Goal: Book appointment/travel/reservation

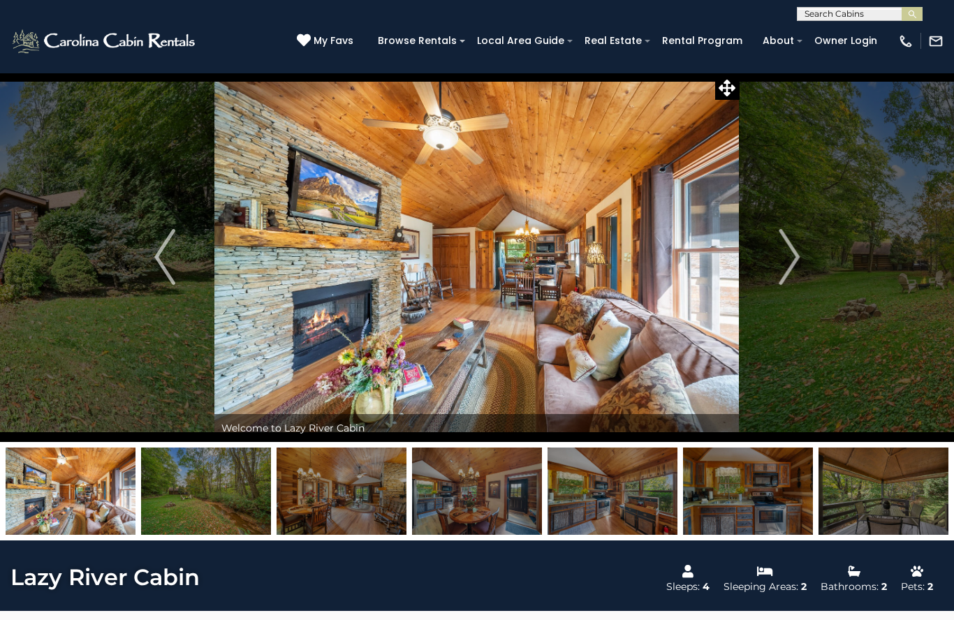
click at [786, 260] on img "Next" at bounding box center [789, 257] width 21 height 56
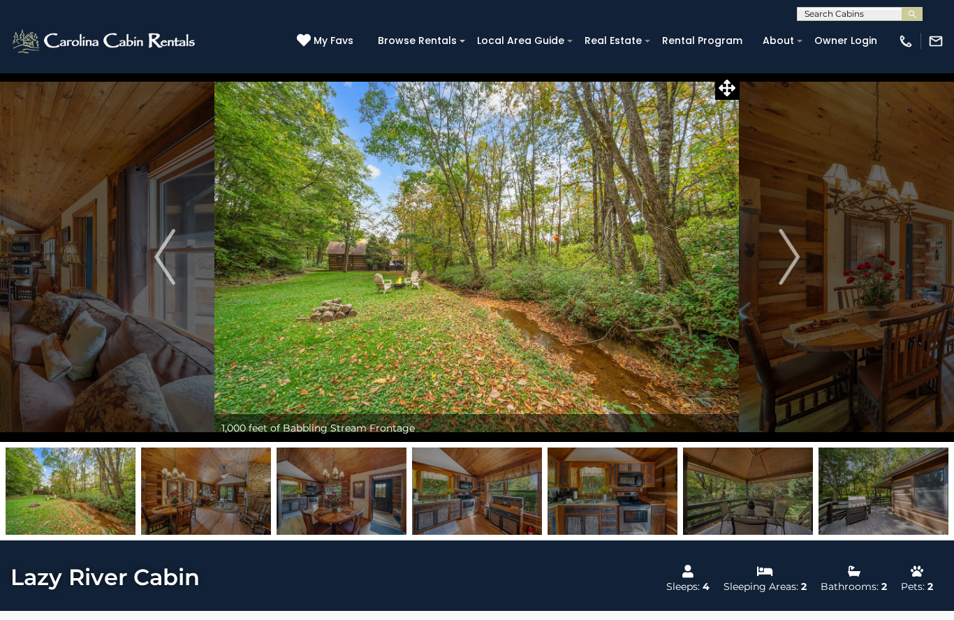
click at [160, 260] on img "Previous" at bounding box center [164, 257] width 21 height 56
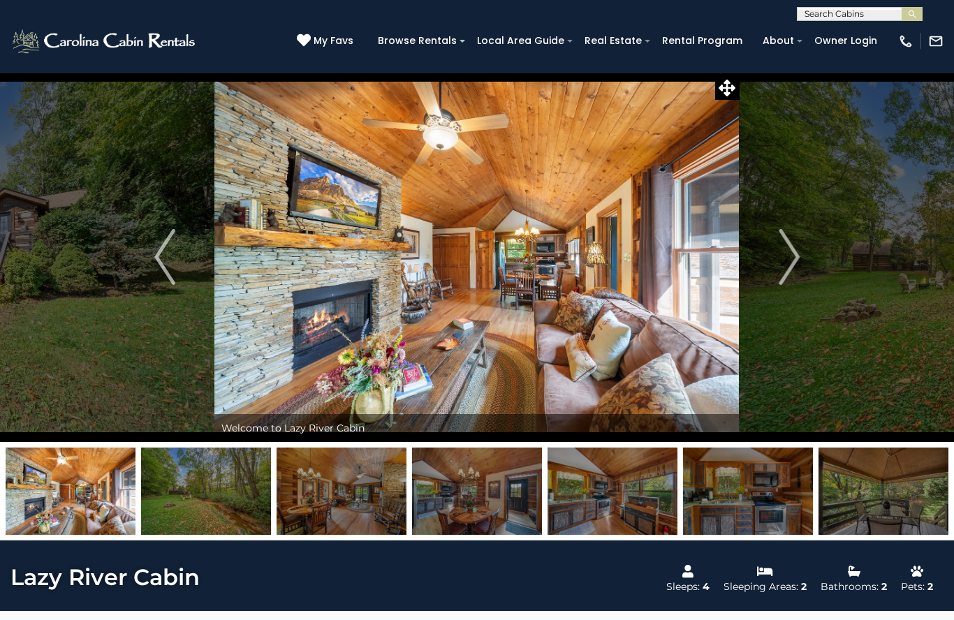
click at [790, 256] on img "Next" at bounding box center [789, 257] width 21 height 56
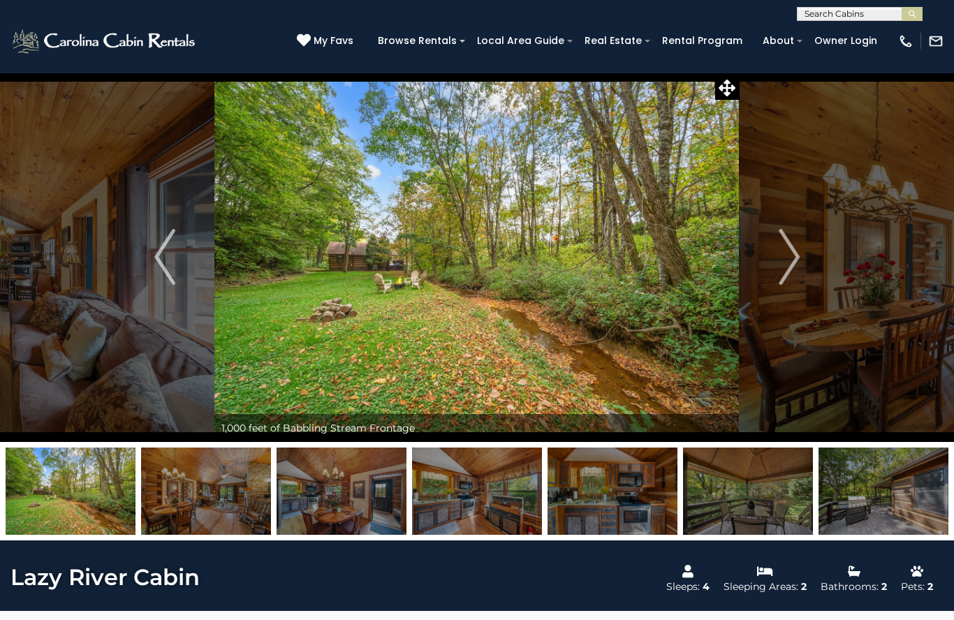
click at [790, 258] on img "Next" at bounding box center [789, 257] width 21 height 56
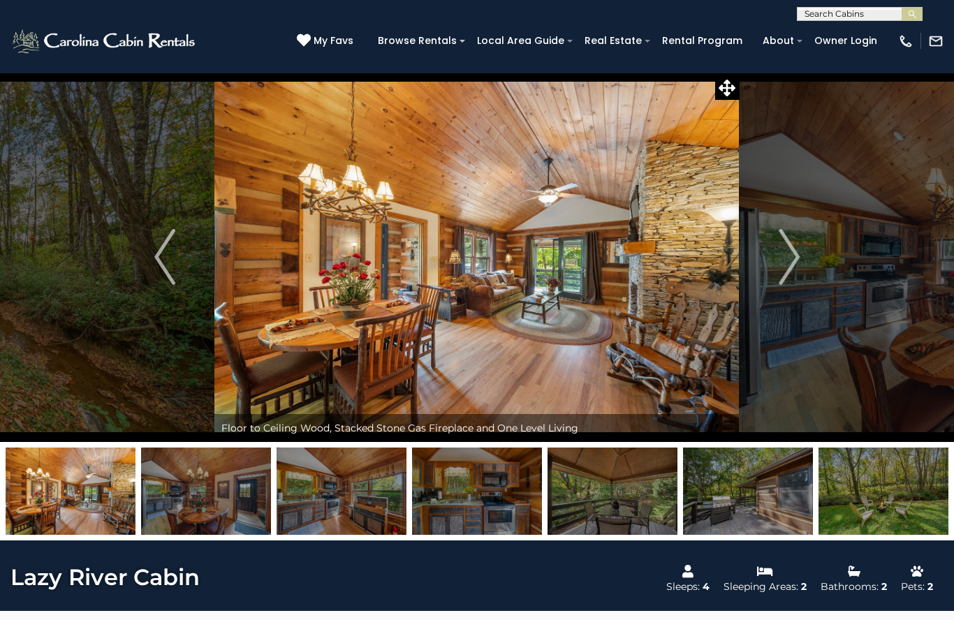
click at [793, 261] on img "Next" at bounding box center [789, 257] width 21 height 56
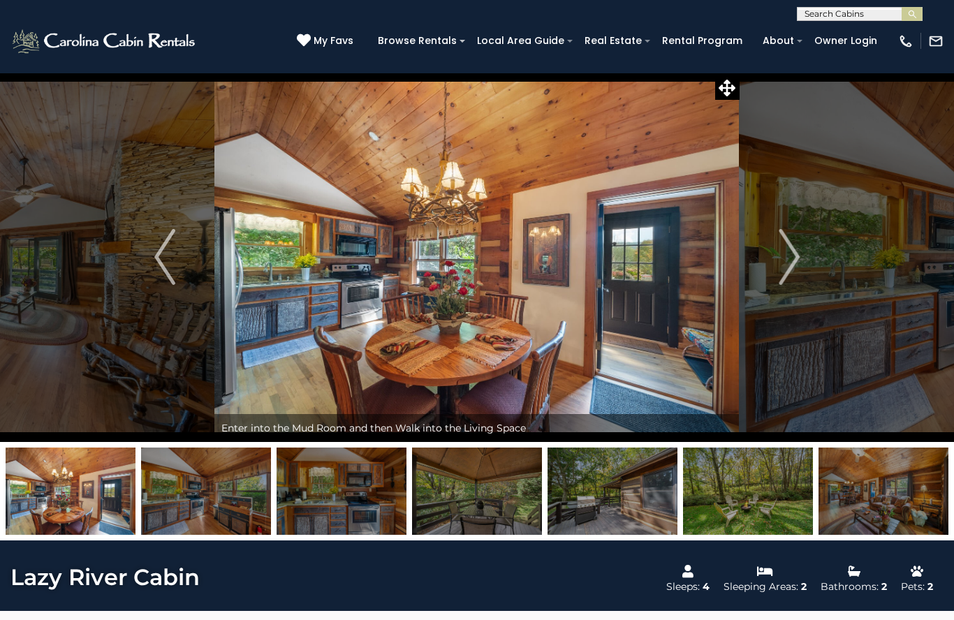
click at [789, 263] on img "Next" at bounding box center [789, 257] width 21 height 56
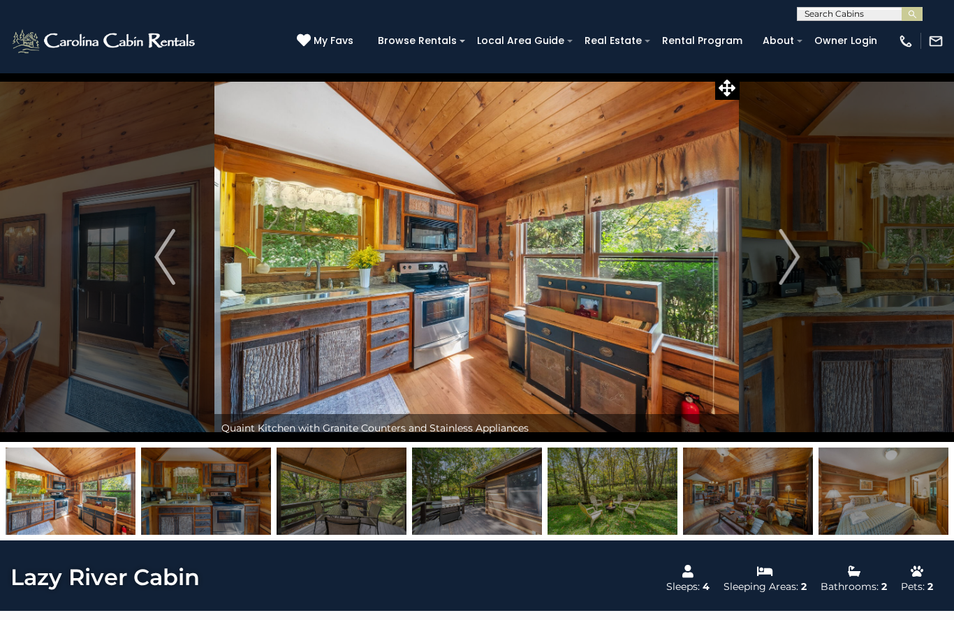
click at [794, 264] on img "Next" at bounding box center [789, 257] width 21 height 56
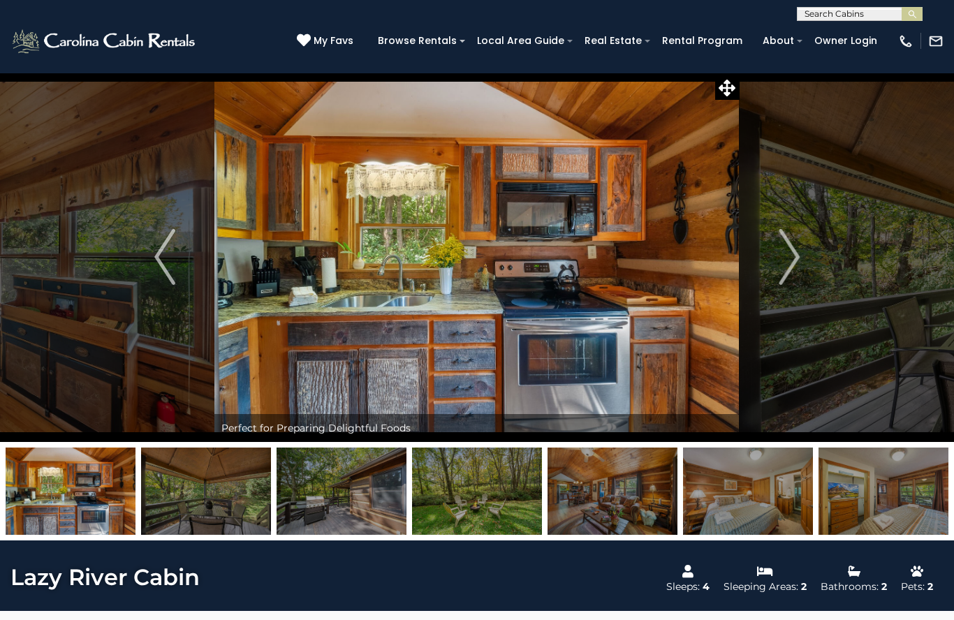
click at [798, 258] on img "Next" at bounding box center [789, 257] width 21 height 56
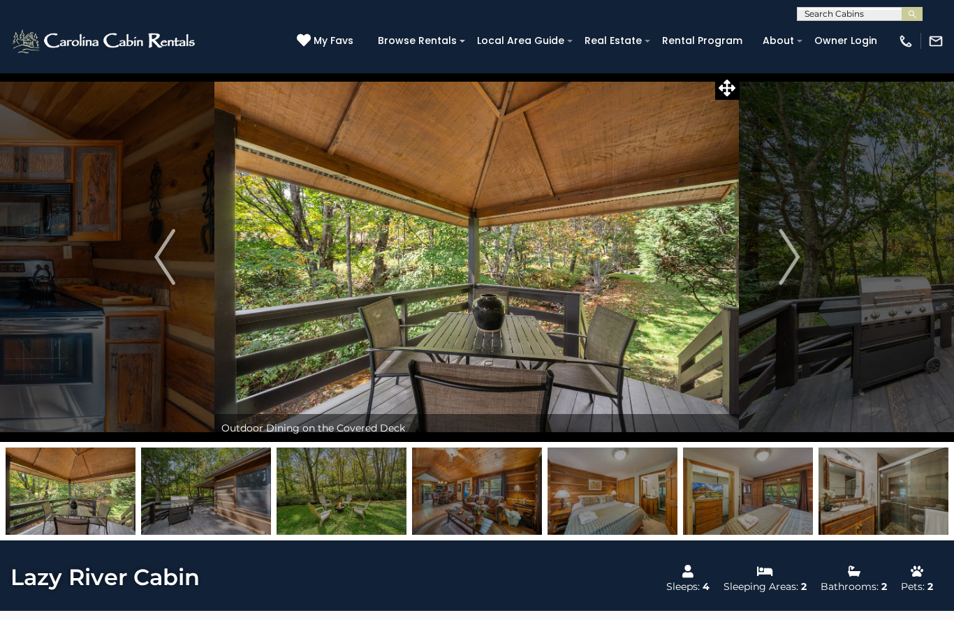
click at [176, 256] on button "Previous" at bounding box center [164, 257] width 99 height 370
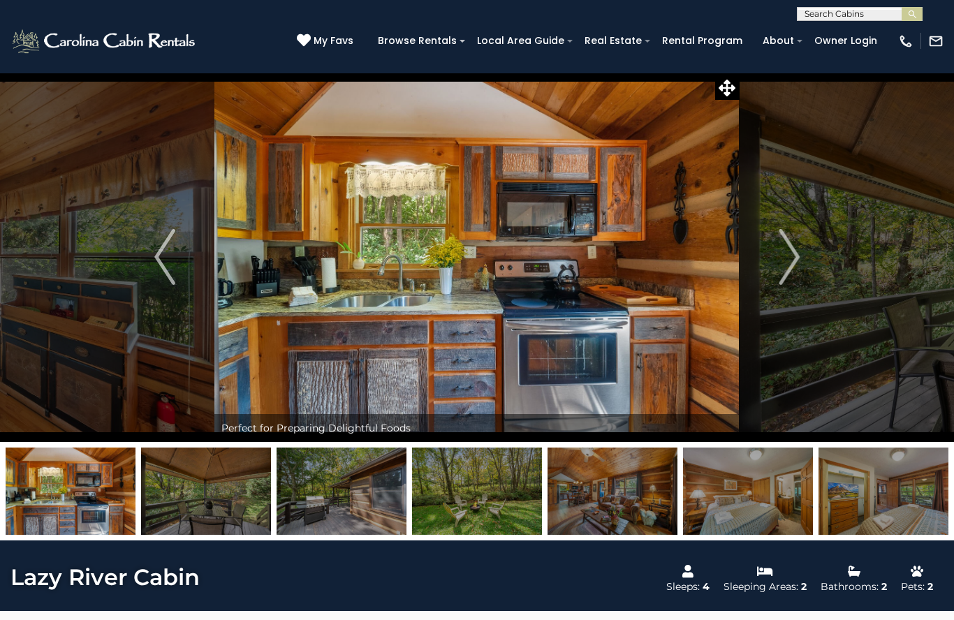
click at [578, 350] on img at bounding box center [476, 257] width 524 height 370
click at [538, 318] on img at bounding box center [476, 257] width 524 height 370
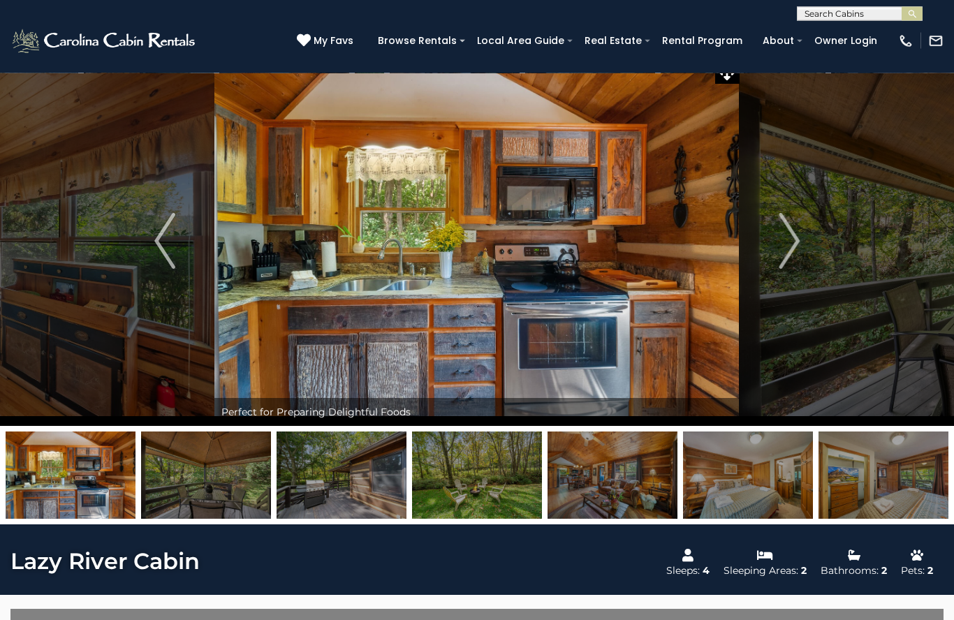
scroll to position [17, 0]
click at [523, 328] on img at bounding box center [476, 241] width 524 height 370
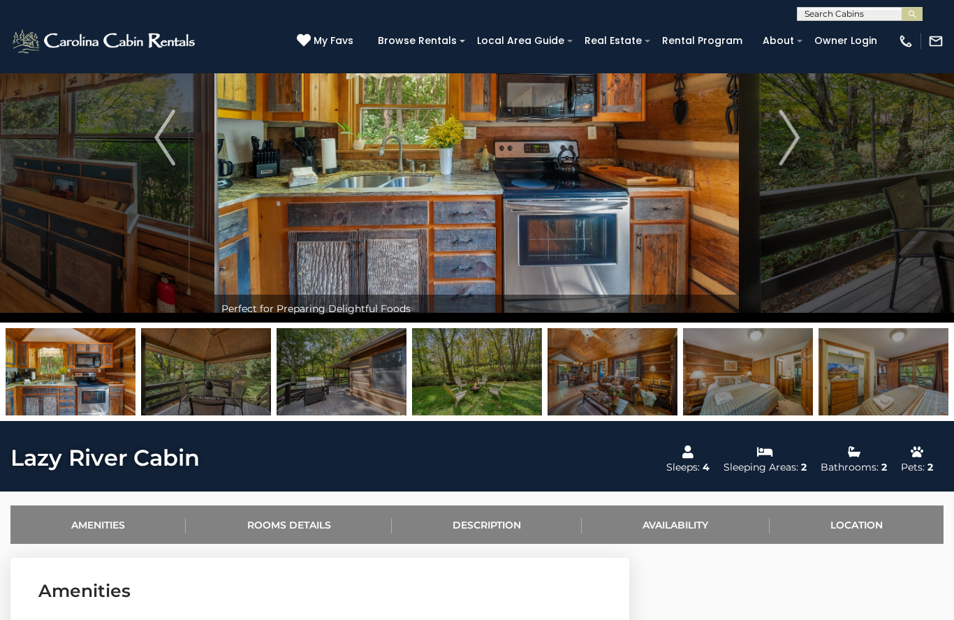
scroll to position [0, 0]
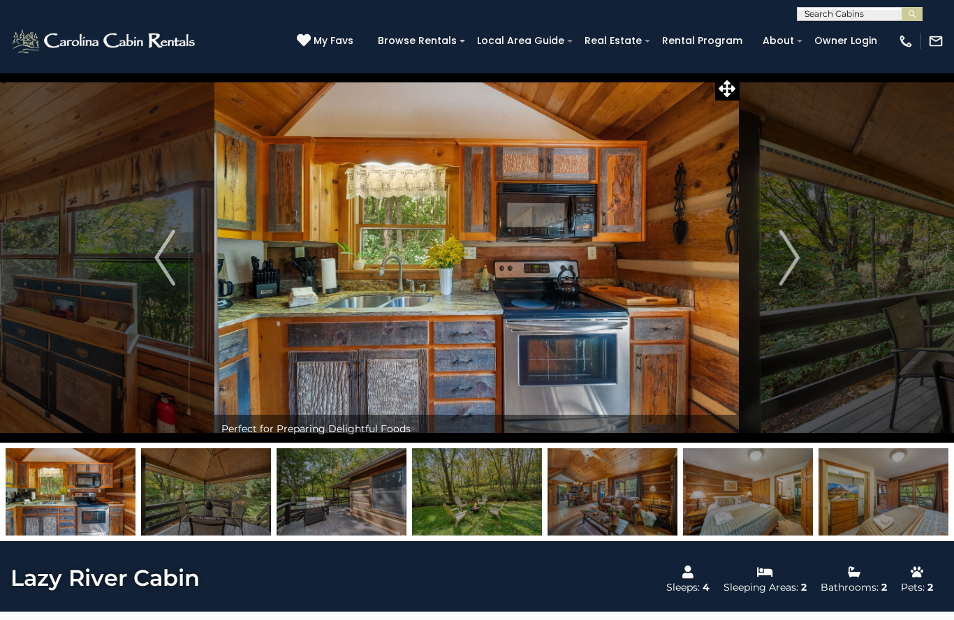
click at [798, 259] on img "Next" at bounding box center [789, 258] width 21 height 56
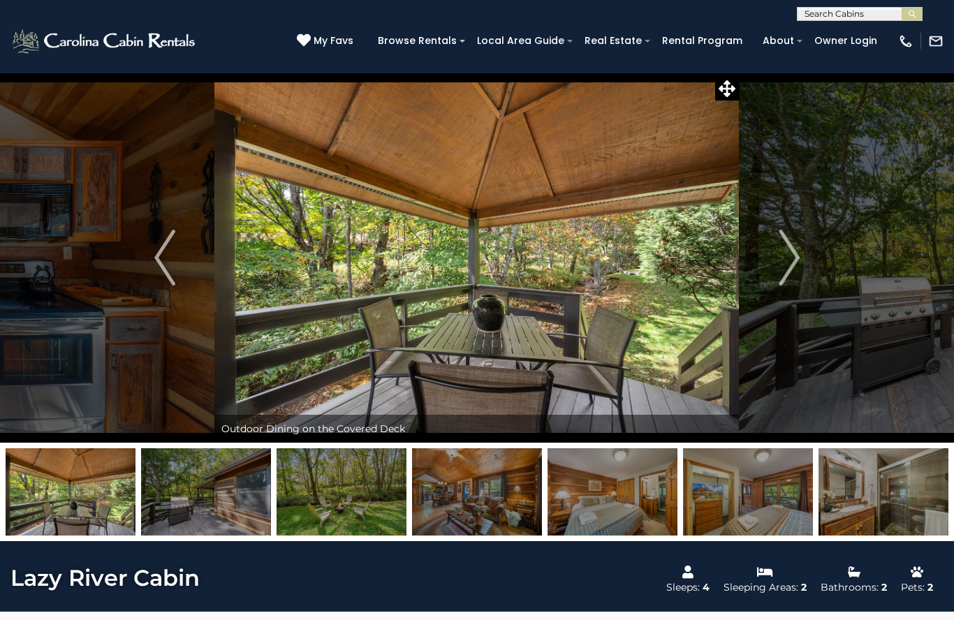
click at [798, 258] on img "Next" at bounding box center [789, 258] width 21 height 56
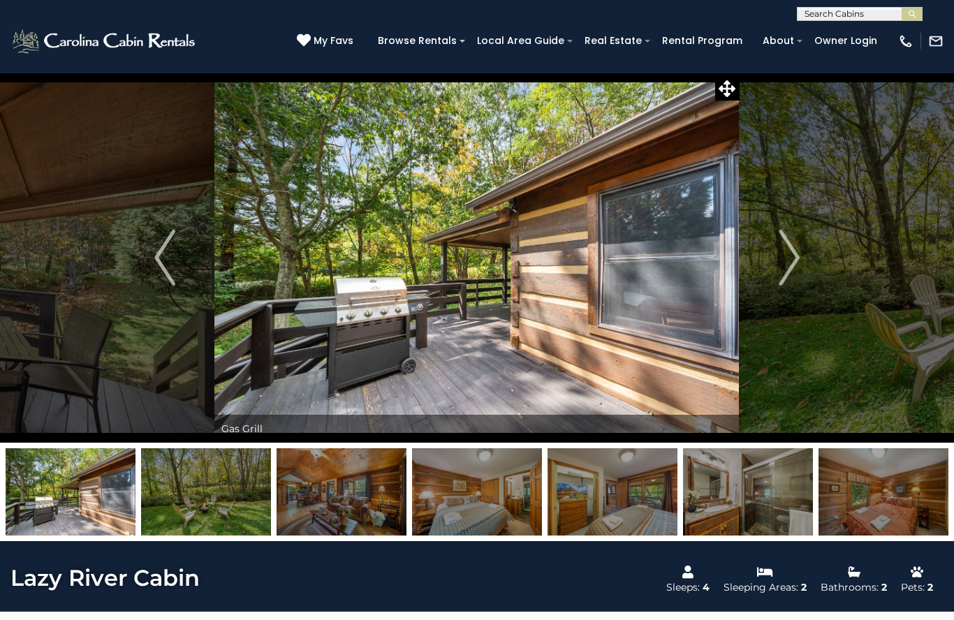
click at [792, 249] on img "Next" at bounding box center [789, 258] width 21 height 56
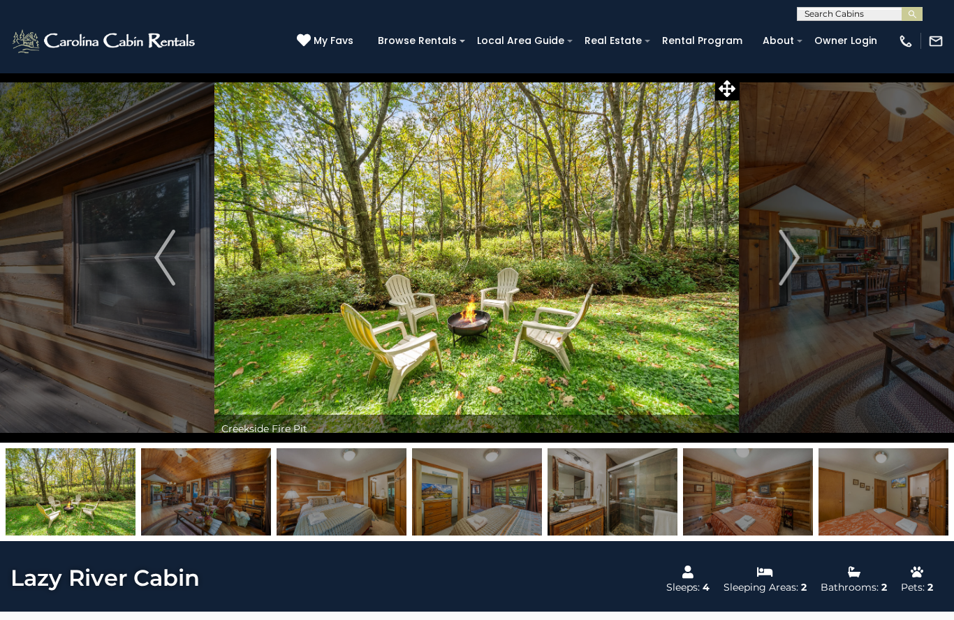
click at [806, 256] on button "Next" at bounding box center [789, 258] width 99 height 370
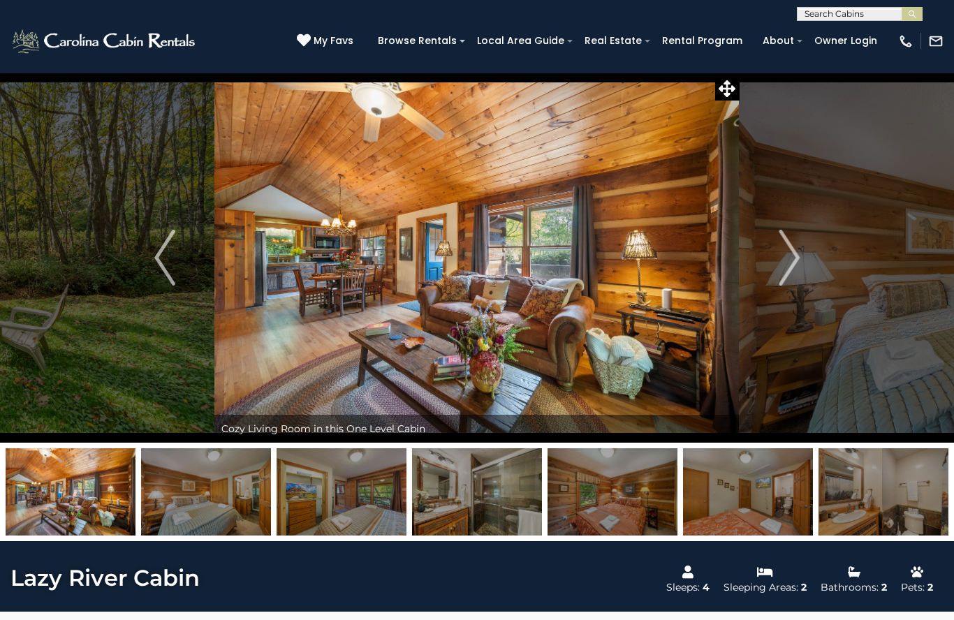
click at [798, 253] on img "Next" at bounding box center [789, 258] width 21 height 56
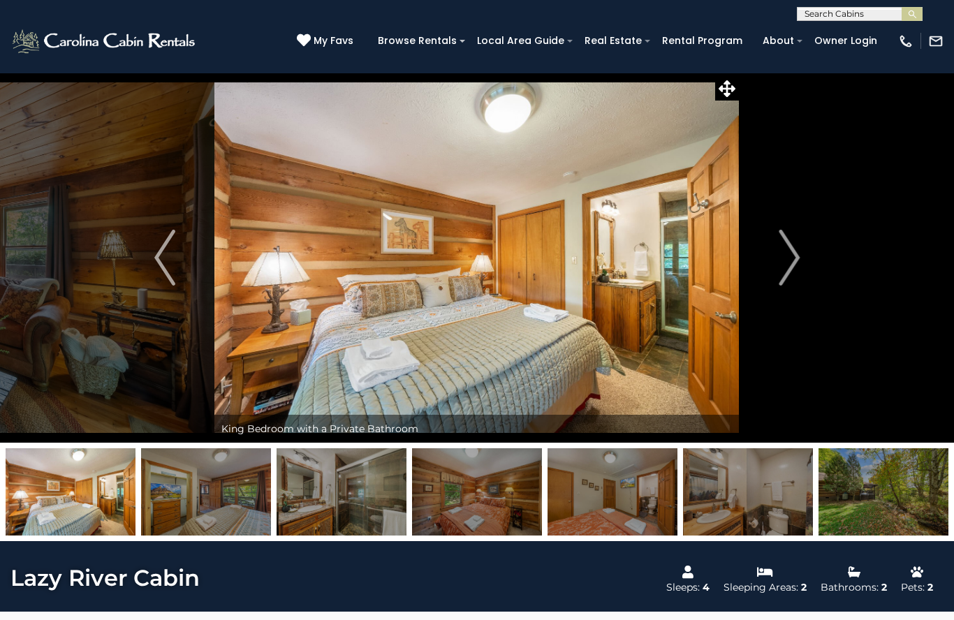
click at [788, 262] on img "Next" at bounding box center [789, 258] width 21 height 56
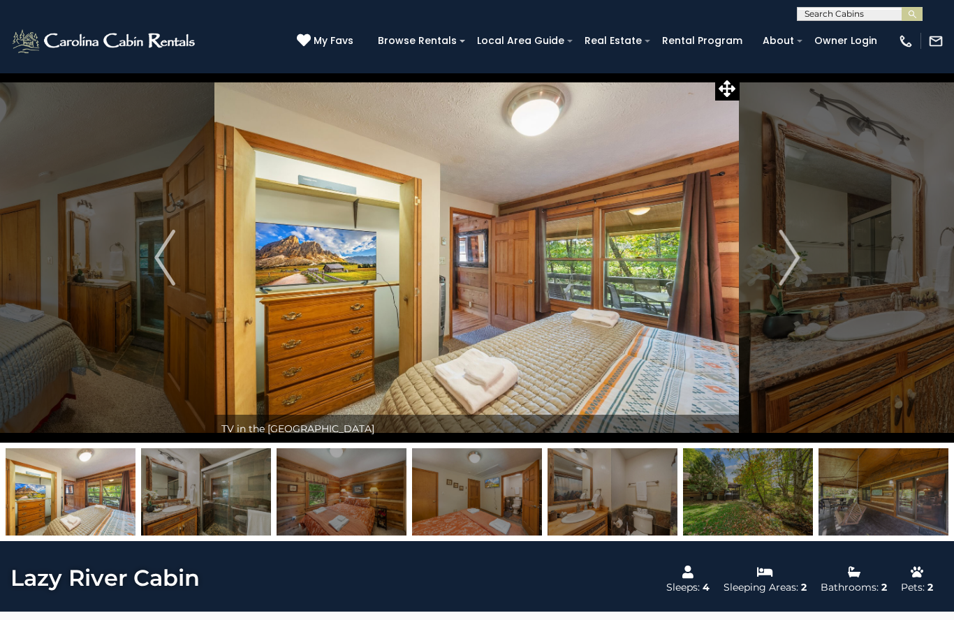
click at [796, 261] on img "Next" at bounding box center [789, 258] width 21 height 56
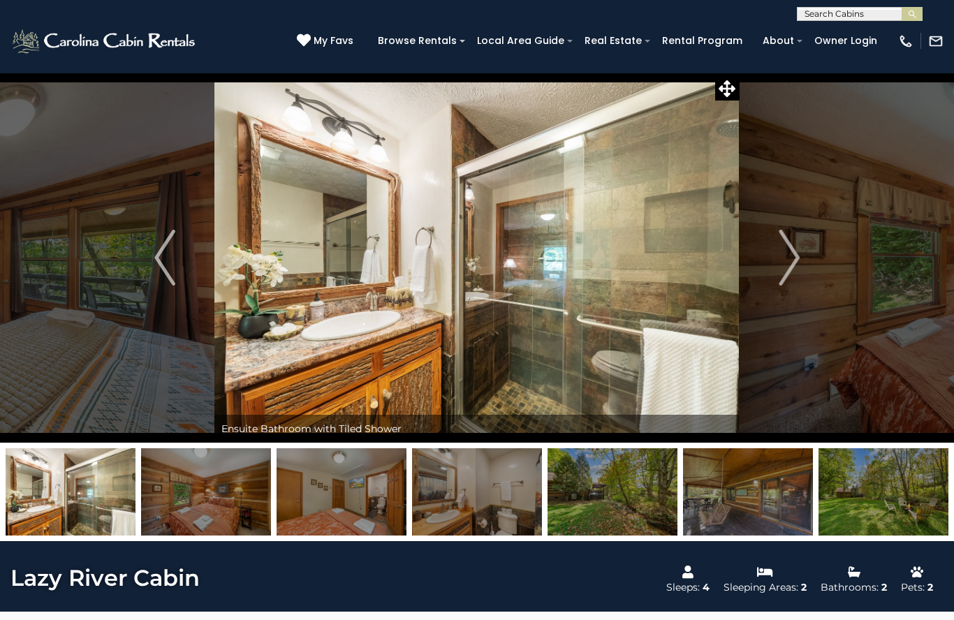
click at [795, 258] on img "Next" at bounding box center [789, 258] width 21 height 56
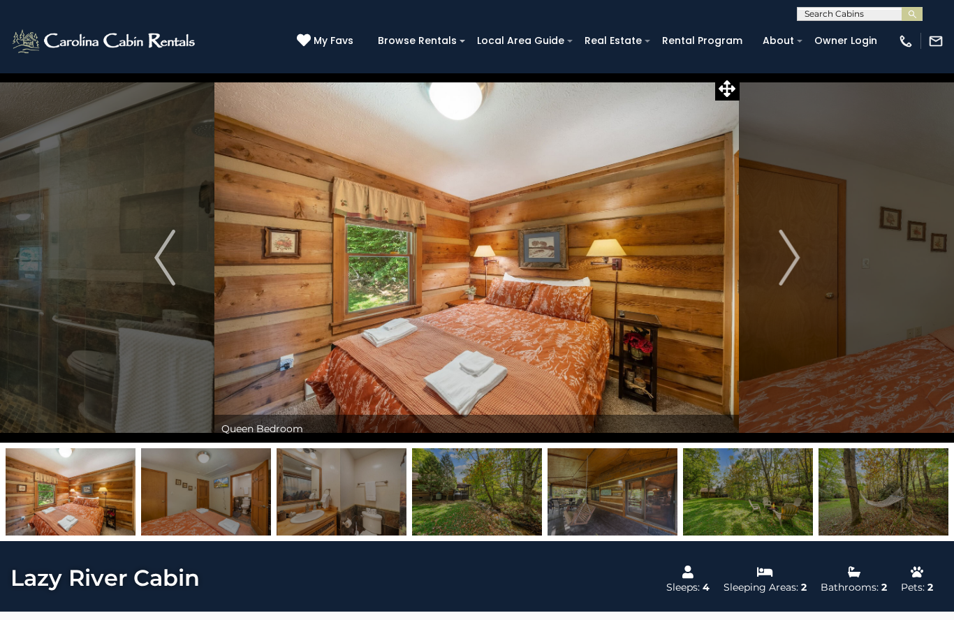
click at [800, 262] on button "Next" at bounding box center [789, 258] width 99 height 370
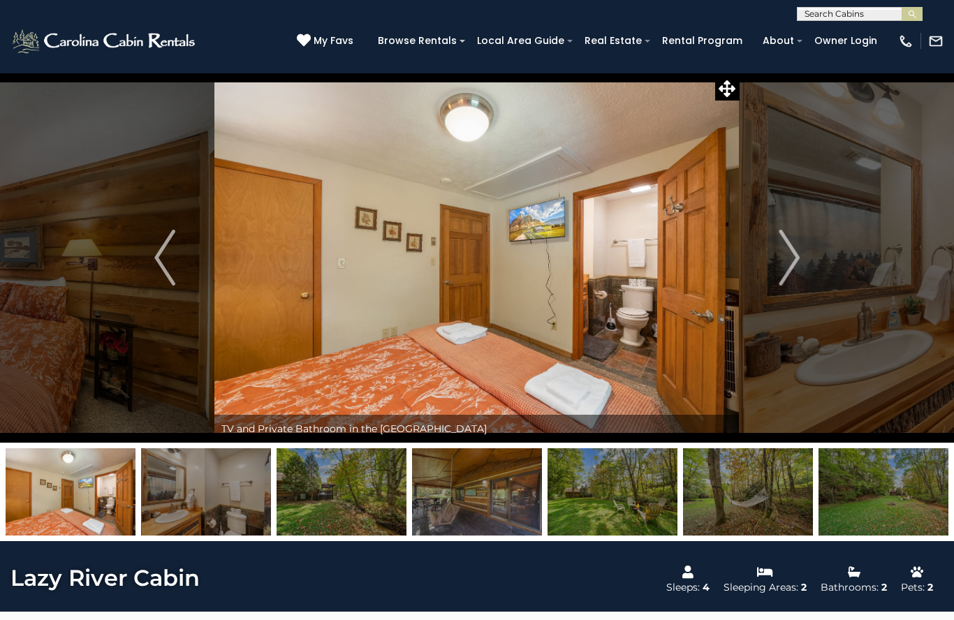
click at [802, 254] on button "Next" at bounding box center [789, 258] width 99 height 370
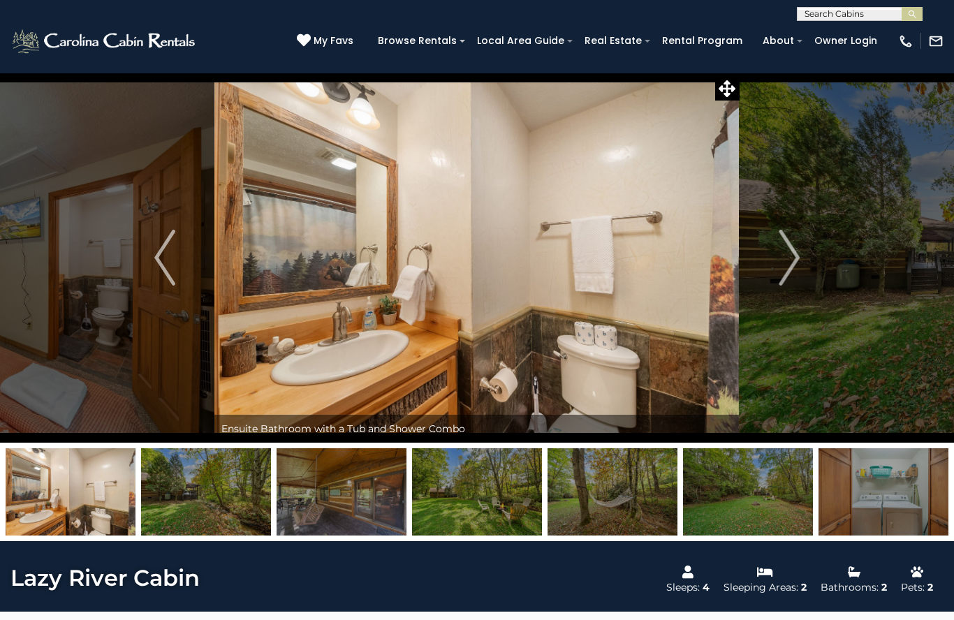
click at [807, 265] on button "Next" at bounding box center [789, 258] width 99 height 370
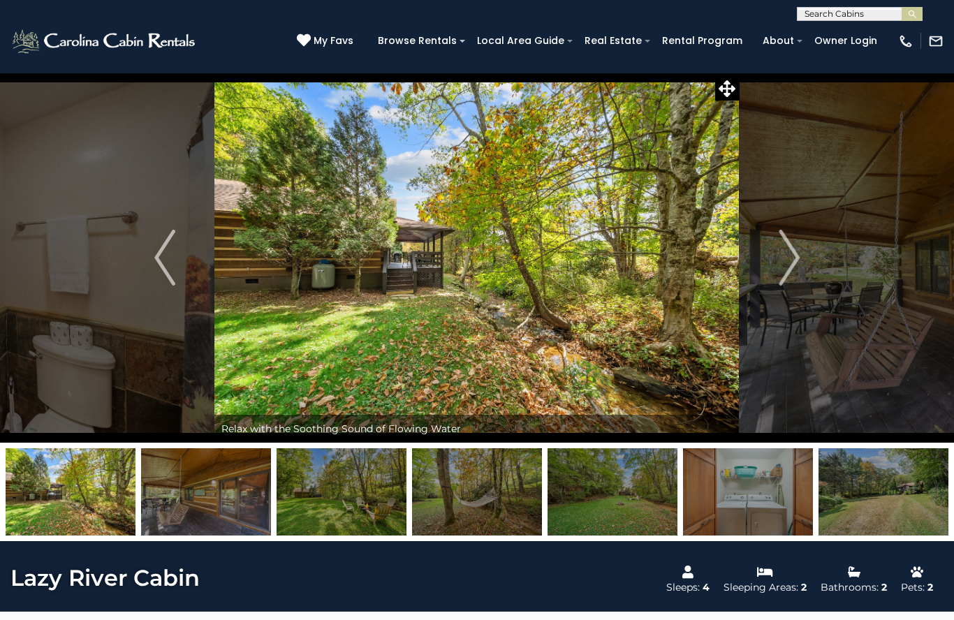
click at [801, 265] on button "Next" at bounding box center [789, 258] width 99 height 370
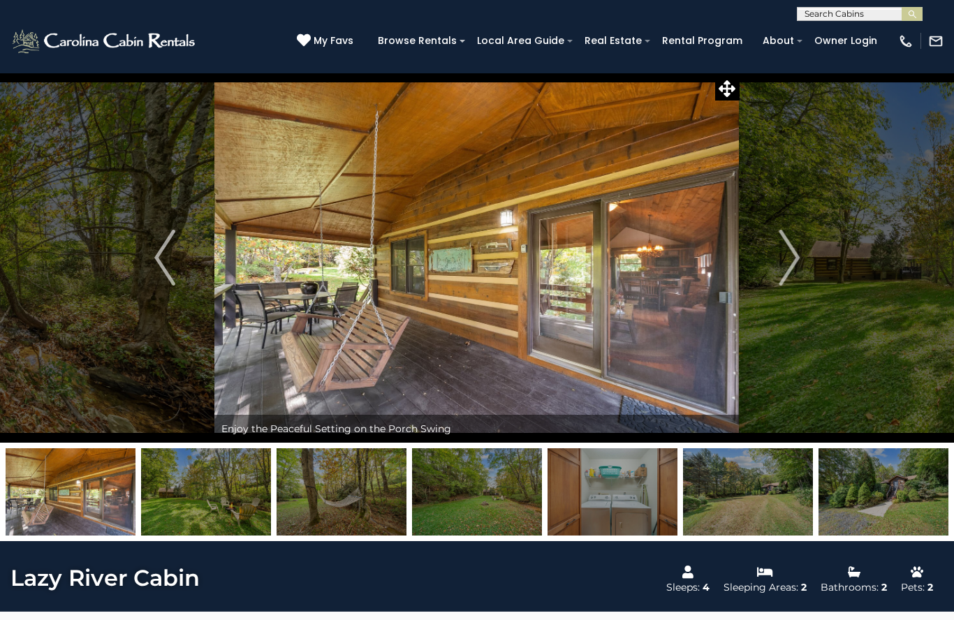
click at [799, 272] on img "Next" at bounding box center [789, 258] width 21 height 56
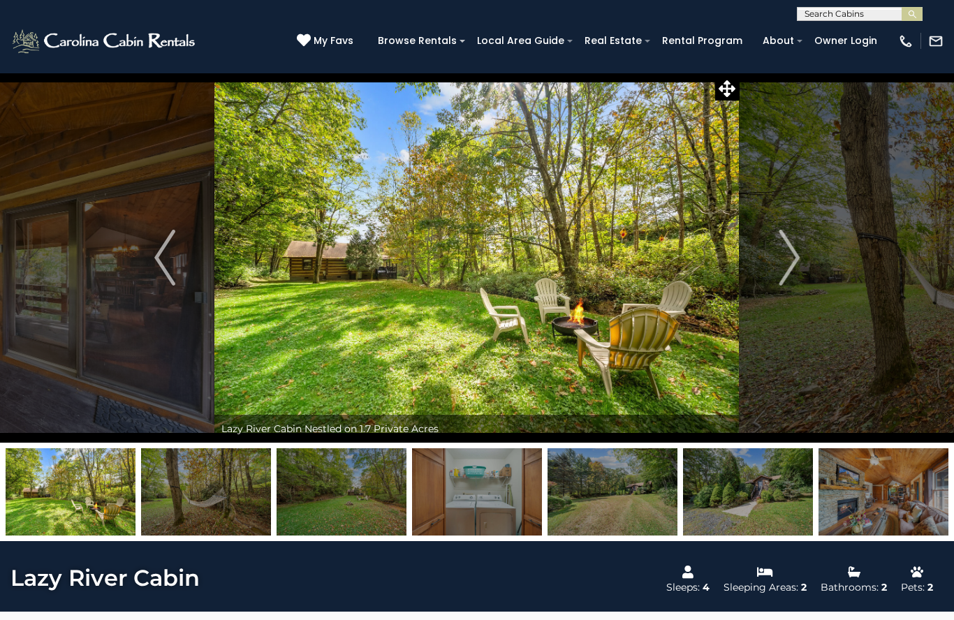
click at [162, 262] on img "Previous" at bounding box center [164, 258] width 21 height 56
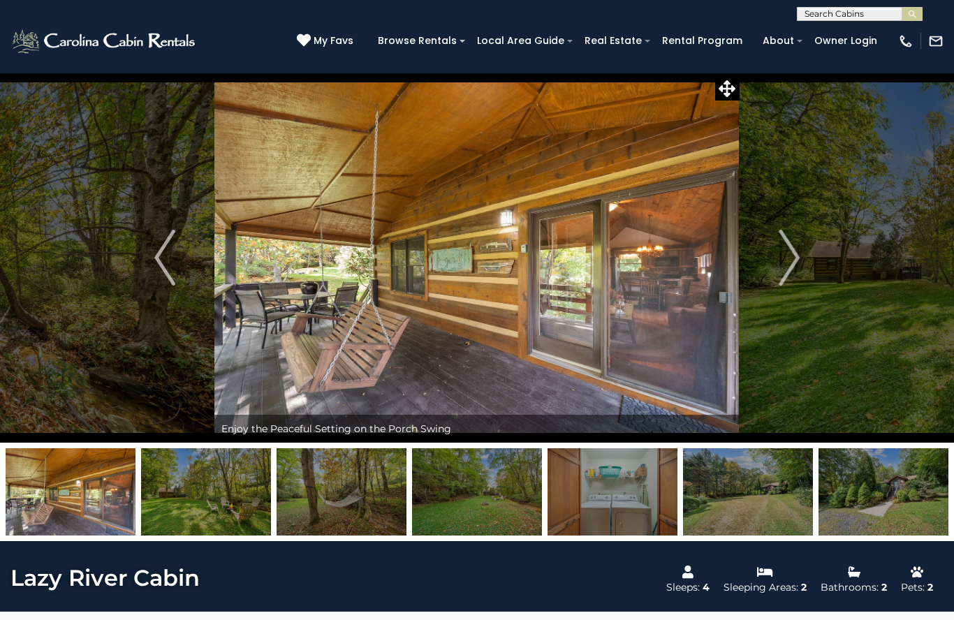
scroll to position [8, 0]
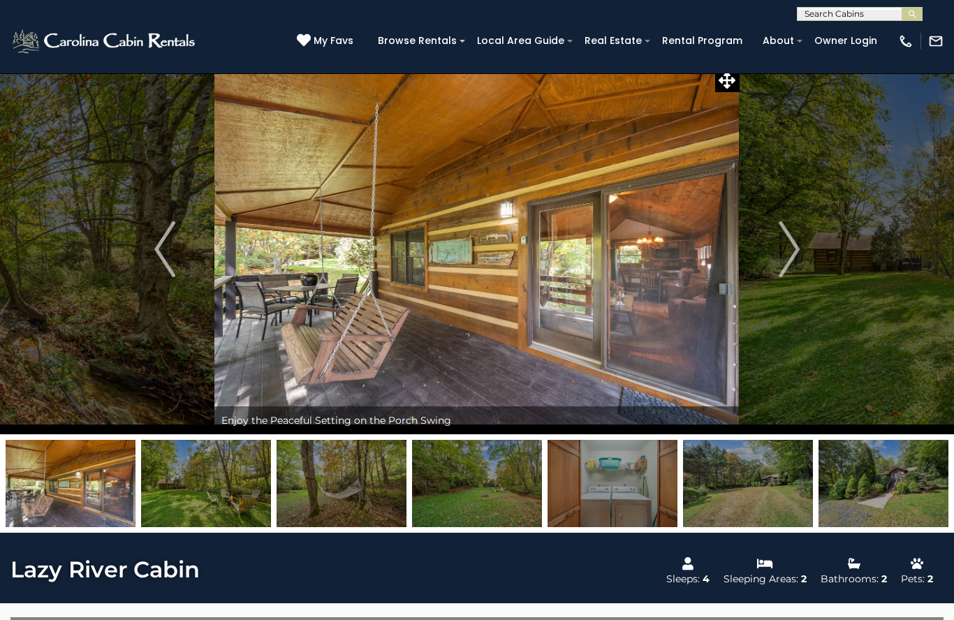
click at [520, 293] on img at bounding box center [476, 249] width 524 height 370
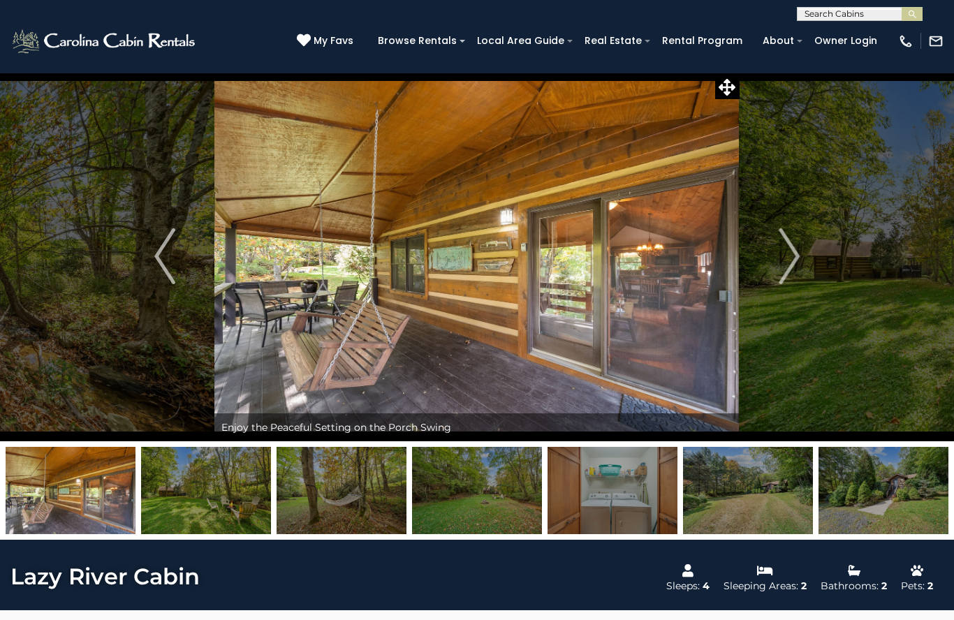
scroll to position [0, 0]
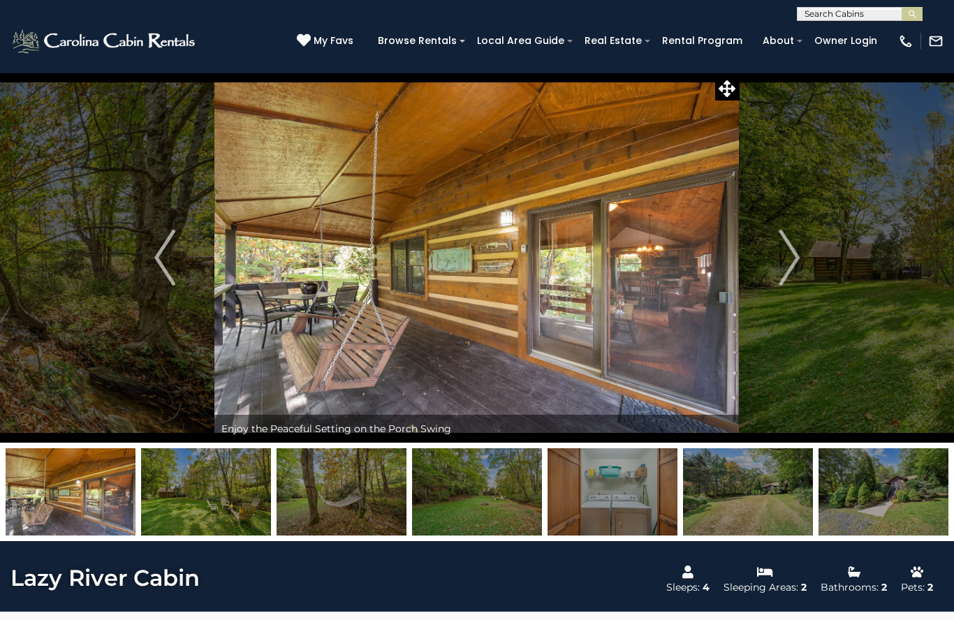
click at [729, 90] on icon at bounding box center [727, 88] width 17 height 17
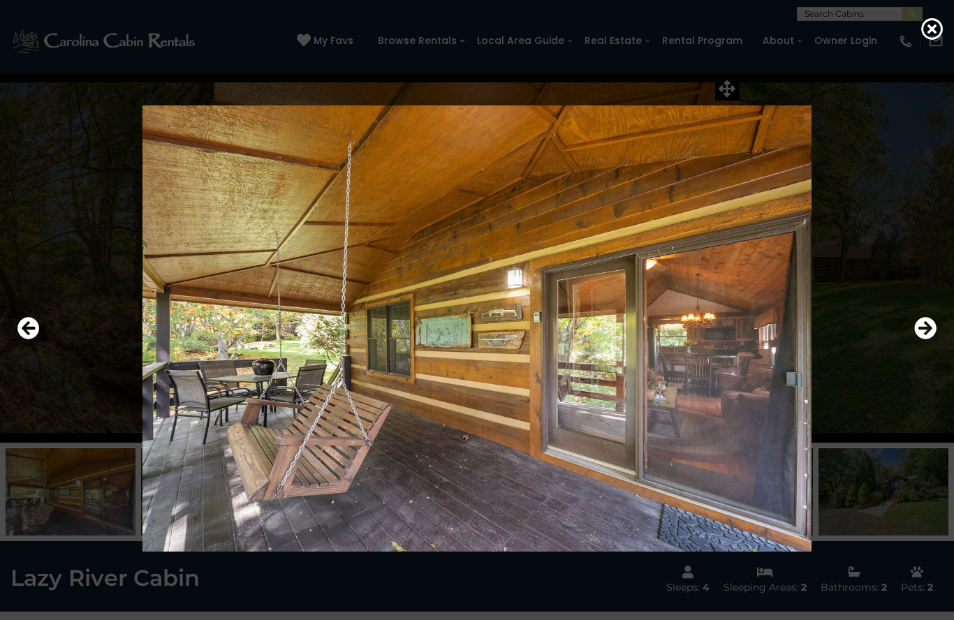
click at [935, 36] on icon at bounding box center [932, 28] width 22 height 22
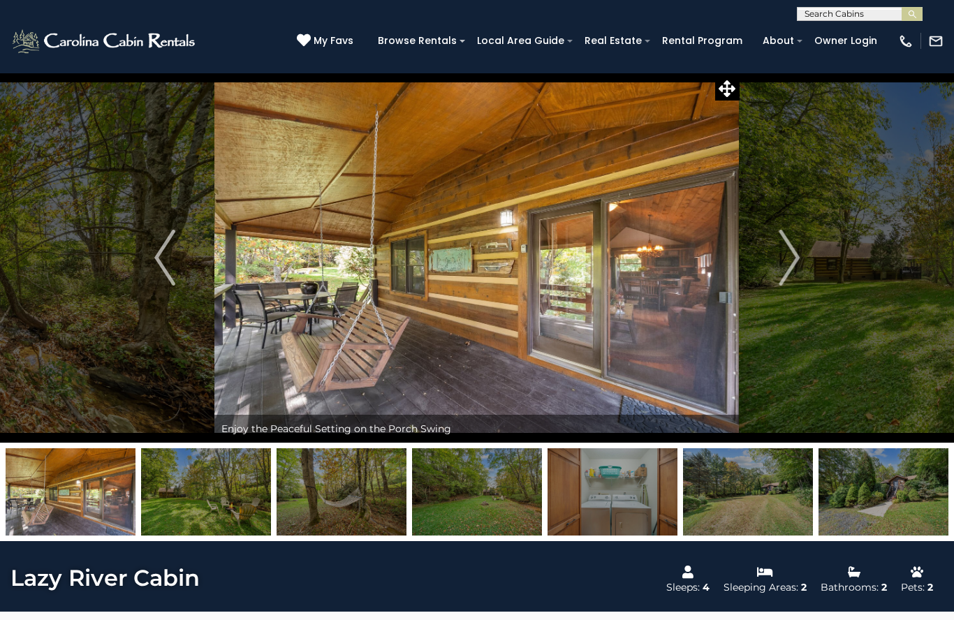
click at [799, 258] on img "Next" at bounding box center [789, 258] width 21 height 56
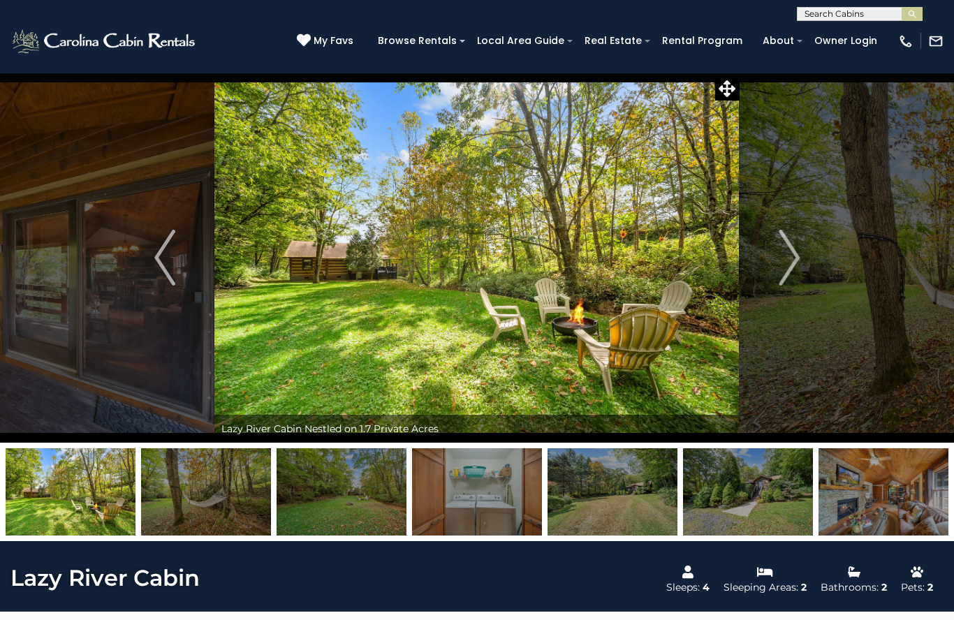
click at [790, 267] on img "Next" at bounding box center [789, 258] width 21 height 56
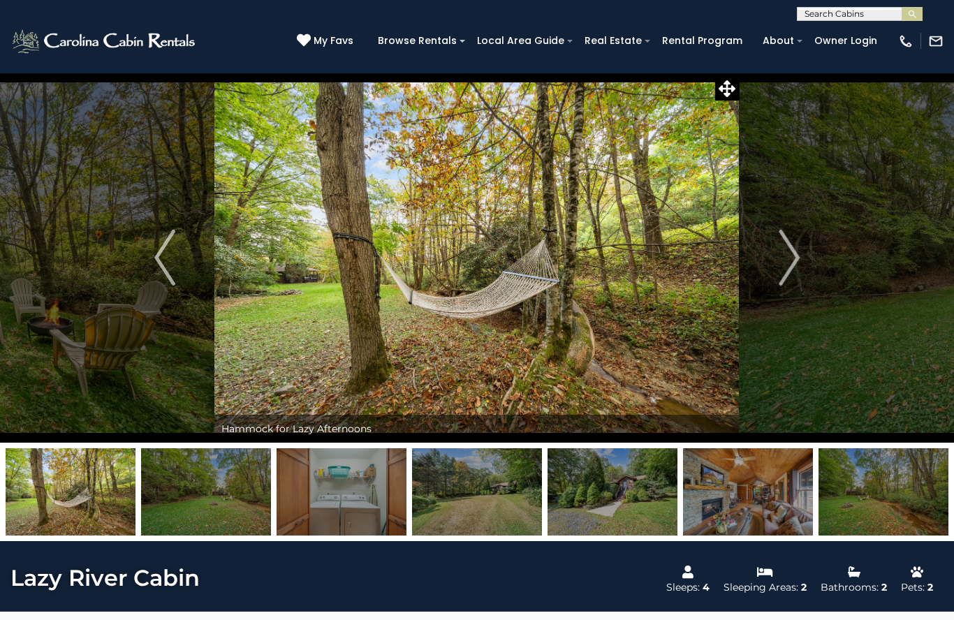
click at [813, 278] on button "Next" at bounding box center [789, 258] width 99 height 370
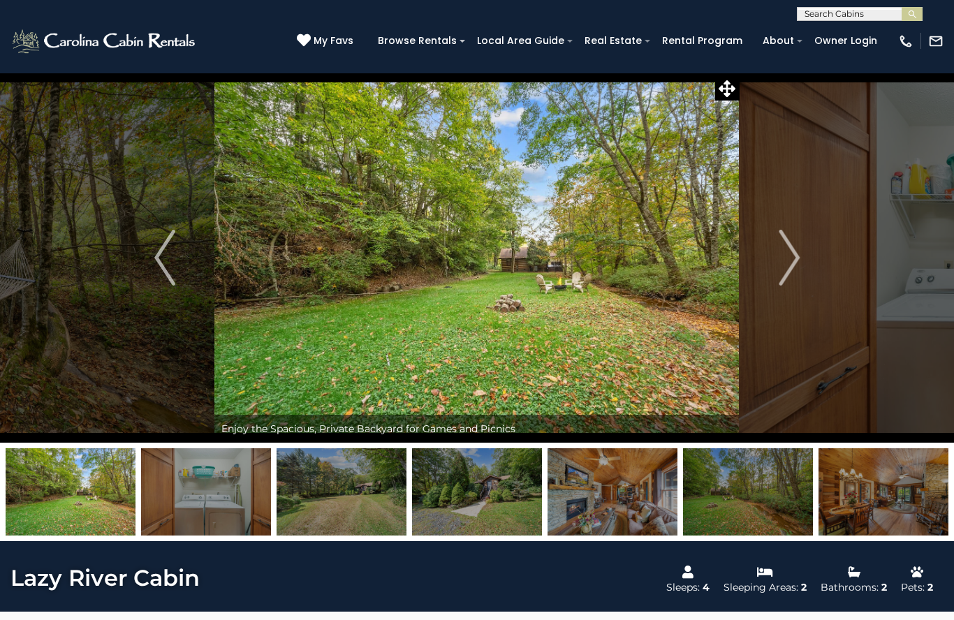
click at [805, 268] on button "Next" at bounding box center [789, 258] width 99 height 370
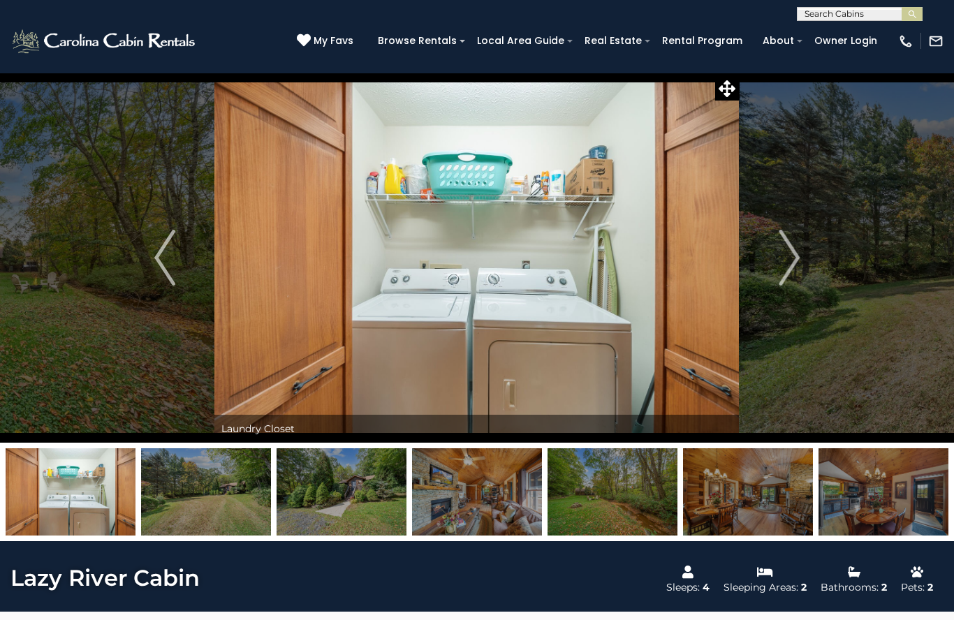
click at [798, 275] on img "Next" at bounding box center [789, 258] width 21 height 56
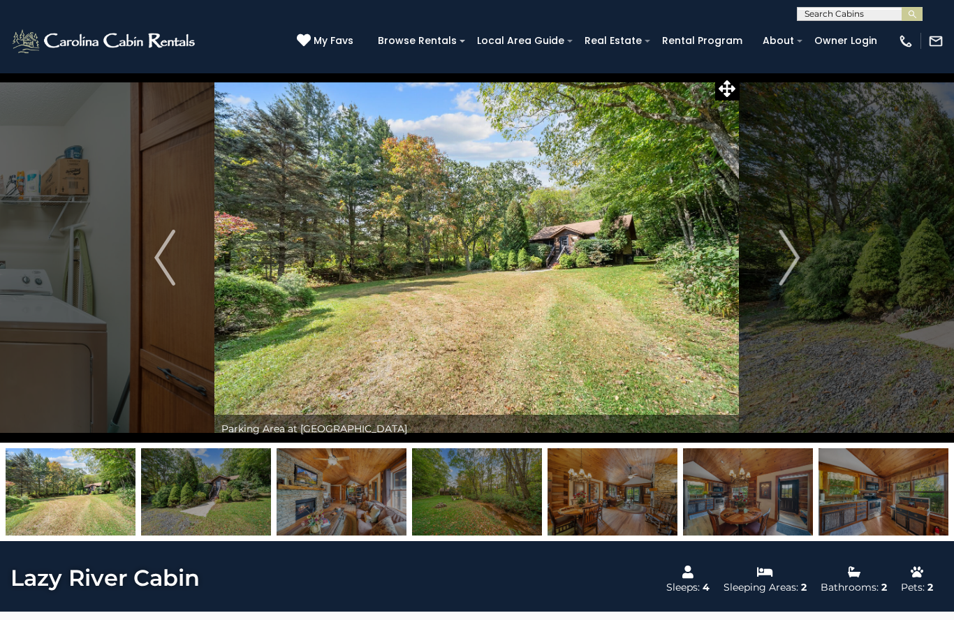
click at [796, 272] on img "Next" at bounding box center [789, 258] width 21 height 56
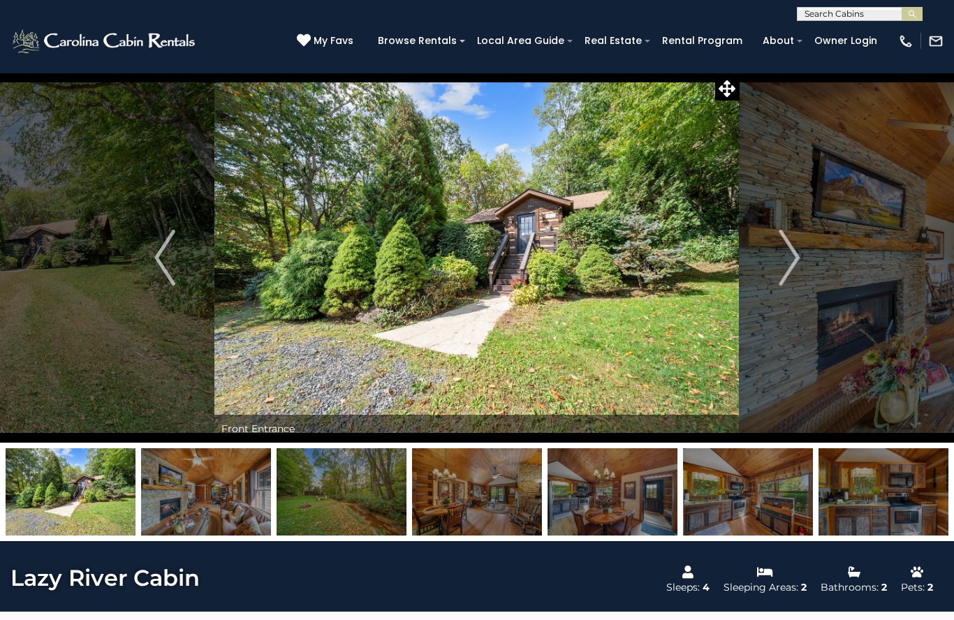
click at [794, 275] on img "Next" at bounding box center [789, 258] width 21 height 56
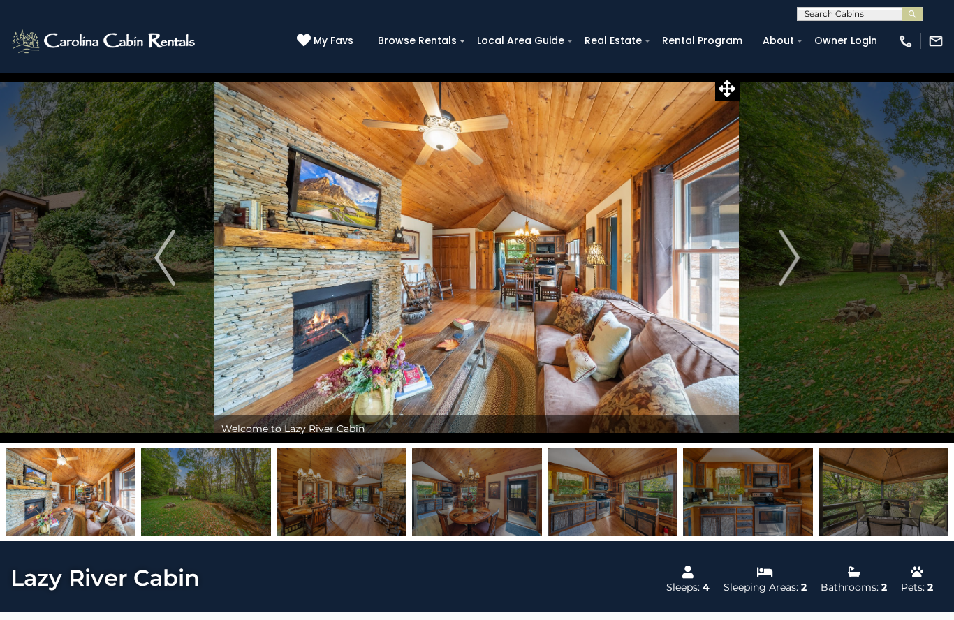
click at [795, 274] on img "Next" at bounding box center [789, 258] width 21 height 56
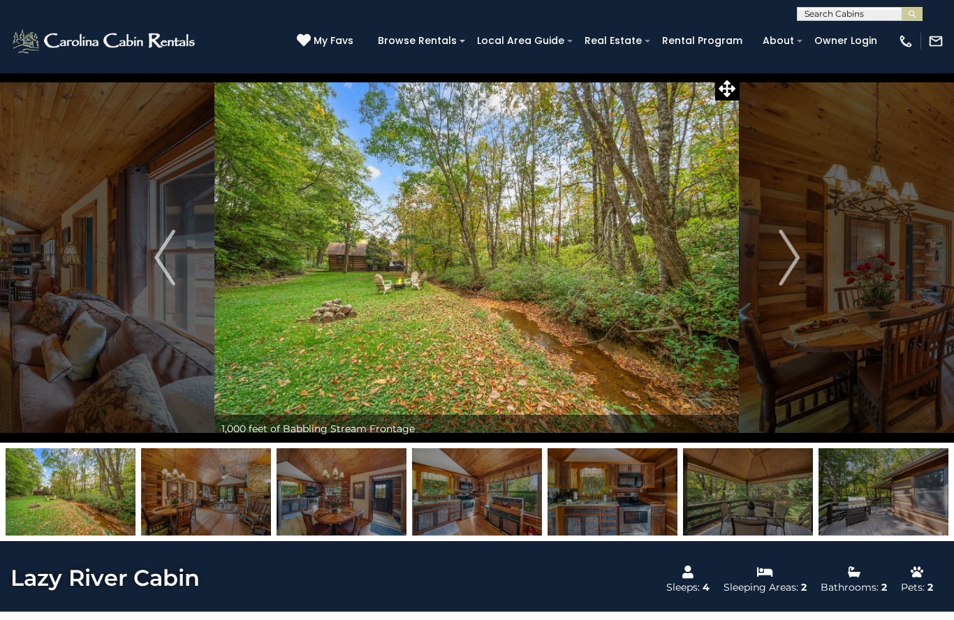
click at [793, 276] on img "Next" at bounding box center [789, 258] width 21 height 56
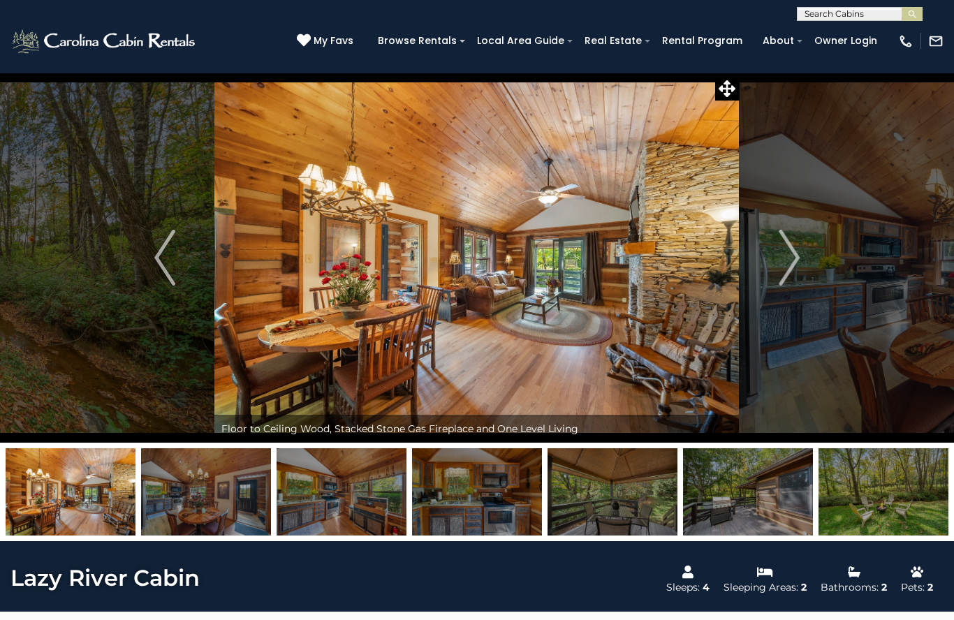
click at [791, 279] on img "Next" at bounding box center [789, 258] width 21 height 56
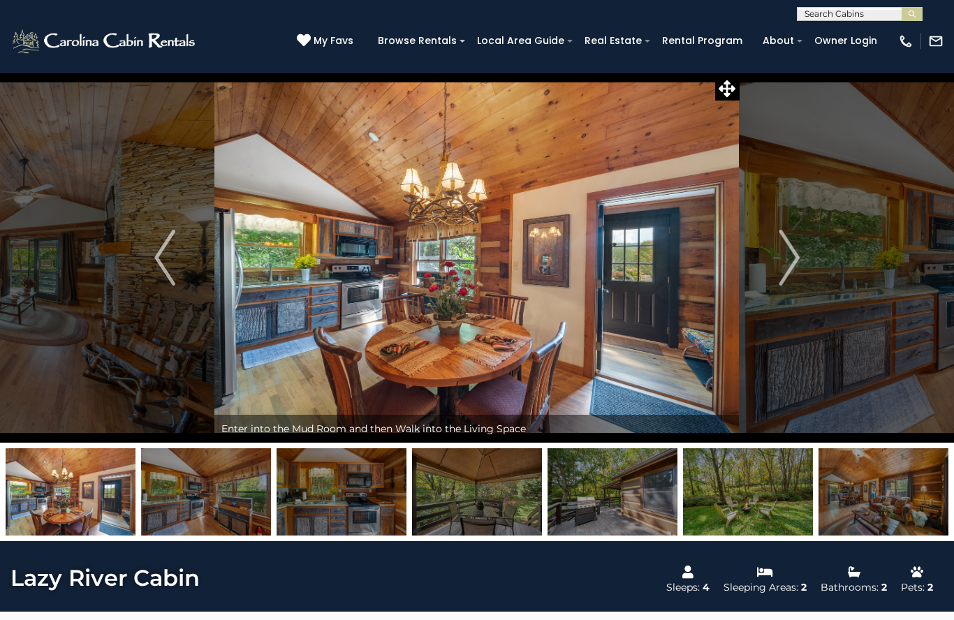
click at [791, 279] on img "Next" at bounding box center [789, 258] width 21 height 56
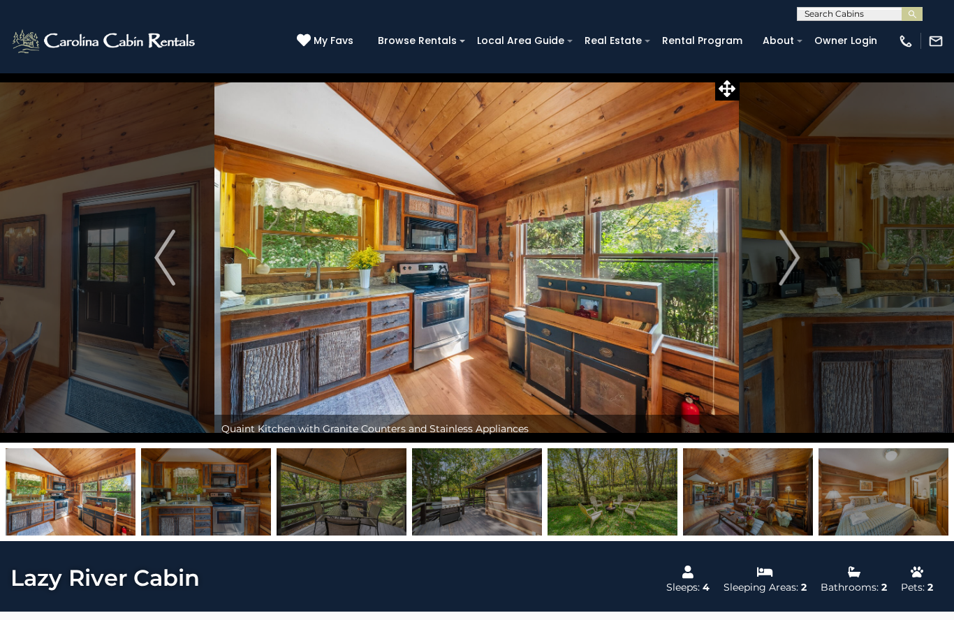
click at [791, 280] on img "Next" at bounding box center [789, 258] width 21 height 56
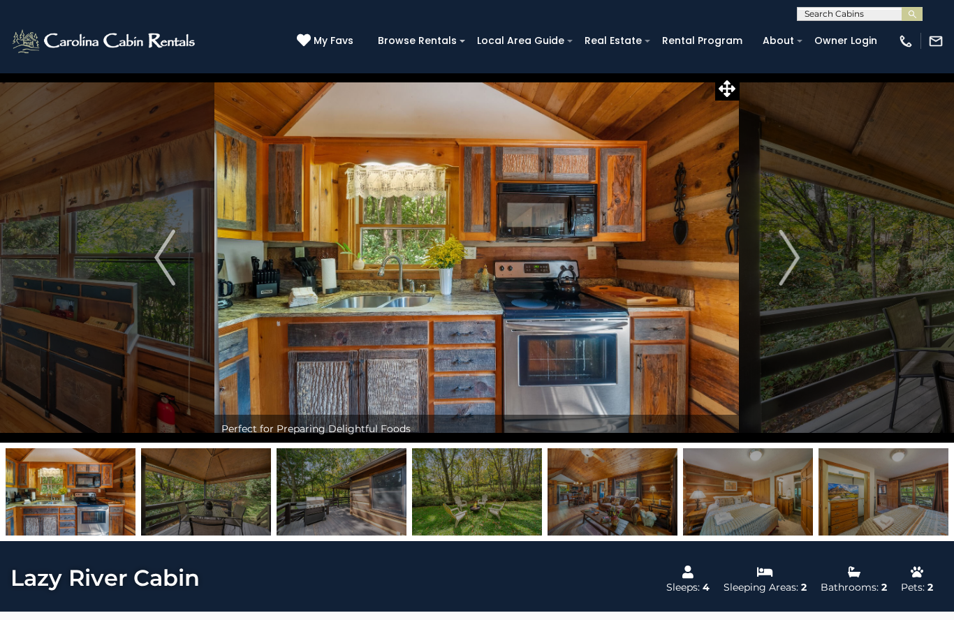
click at [729, 89] on icon at bounding box center [727, 88] width 17 height 17
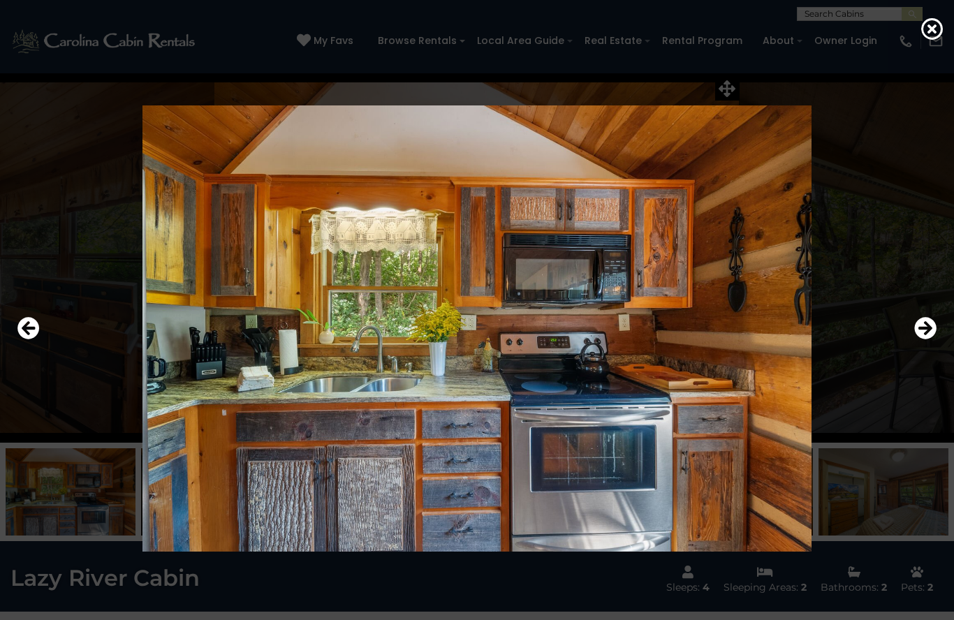
click at [797, 216] on img at bounding box center [477, 328] width 788 height 446
click at [918, 39] on div at bounding box center [477, 310] width 954 height 620
click at [937, 38] on icon at bounding box center [932, 28] width 22 height 22
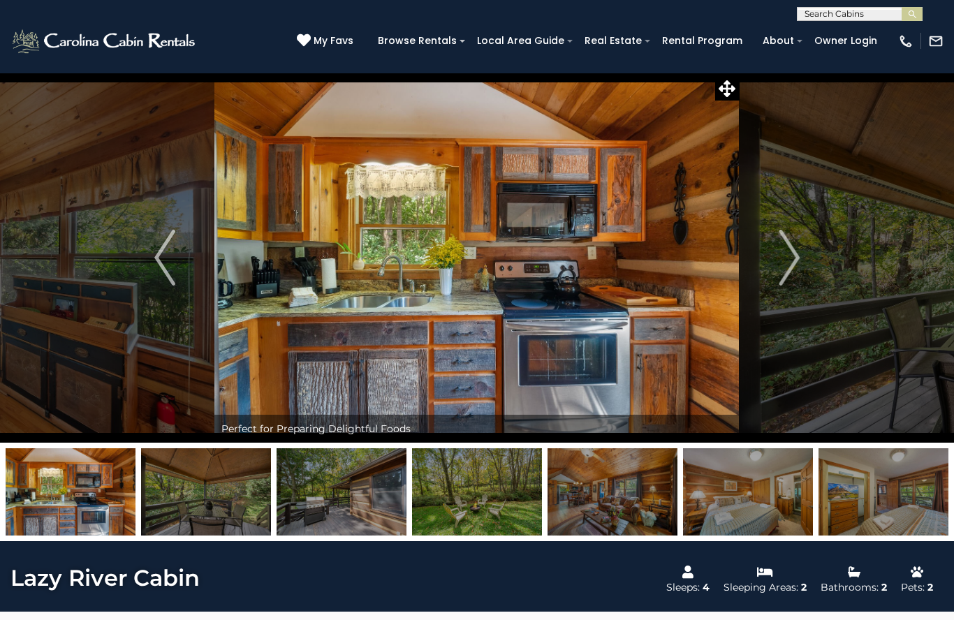
click at [882, 20] on input "text" at bounding box center [859, 17] width 122 height 14
click at [893, 20] on input "text" at bounding box center [859, 17] width 122 height 14
click at [868, 18] on input "text" at bounding box center [859, 17] width 122 height 14
type input "****"
click at [912, 14] on button "submit" at bounding box center [912, 14] width 21 height 14
